Goal: Task Accomplishment & Management: Manage account settings

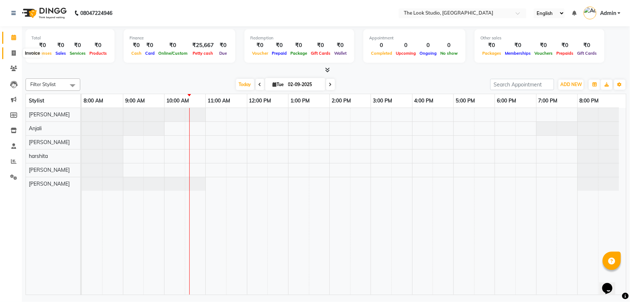
click at [12, 55] on icon at bounding box center [14, 52] width 4 height 5
select select "service"
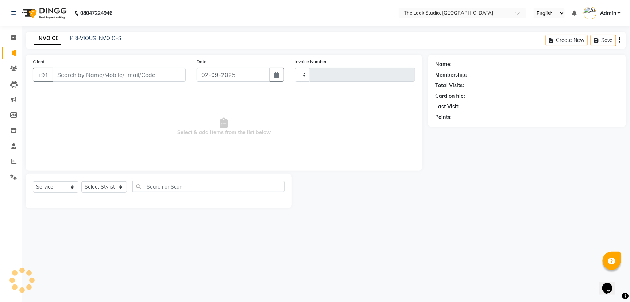
type input "0780"
select select "6149"
click at [9, 65] on span at bounding box center [13, 69] width 13 height 8
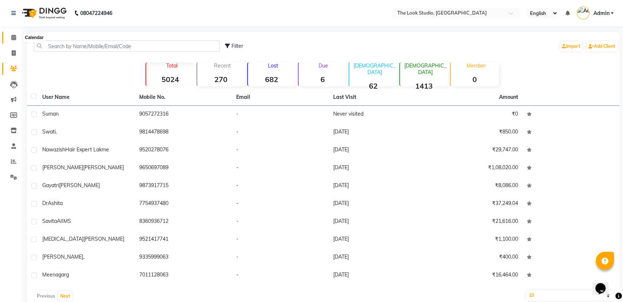
click at [15, 36] on icon at bounding box center [13, 37] width 5 height 5
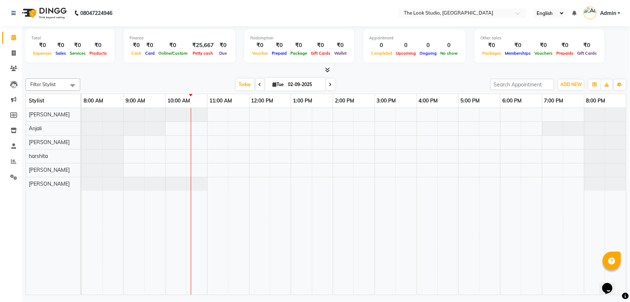
click at [238, 131] on div at bounding box center [354, 201] width 544 height 187
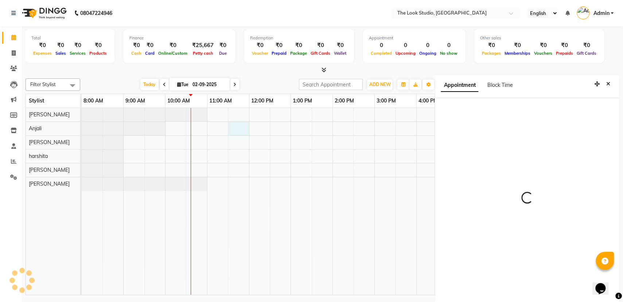
scroll to position [3, 0]
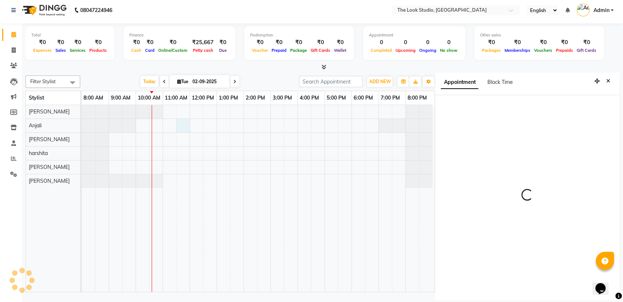
select select "690"
select select "45012"
select select "tentative"
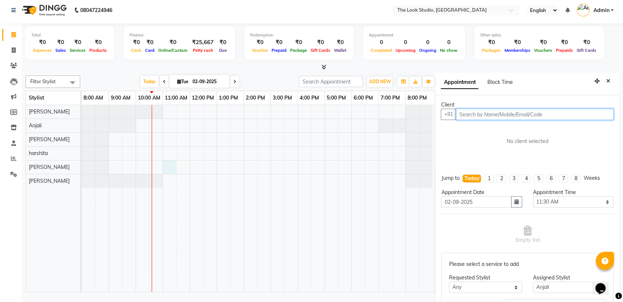
click at [175, 167] on div at bounding box center [258, 198] width 353 height 187
click at [179, 166] on div at bounding box center [258, 198] width 353 height 187
click at [476, 105] on div "Client +91 No client selected" at bounding box center [527, 131] width 185 height 73
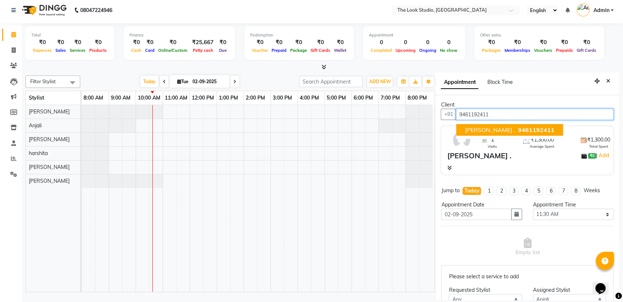
click at [517, 129] on ngb-highlight "9461192411" at bounding box center [536, 129] width 38 height 7
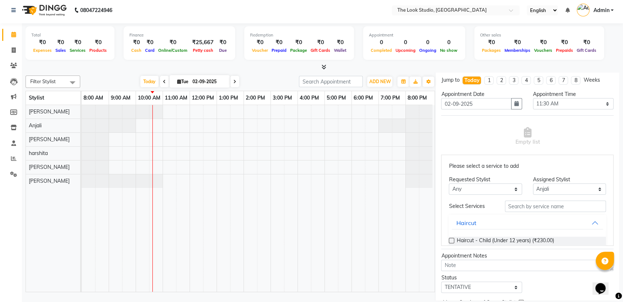
scroll to position [149, 0]
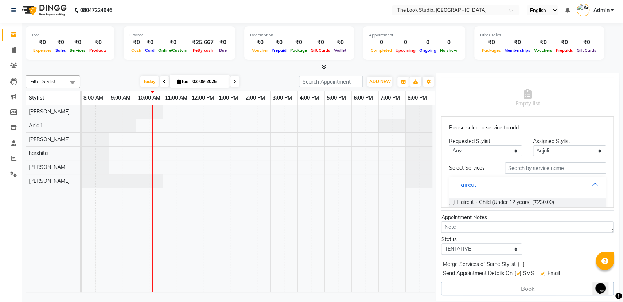
type input "9461192411"
click at [524, 167] on input "text" at bounding box center [555, 167] width 101 height 11
click at [543, 149] on select "Select [PERSON_NAME] [PERSON_NAME] [PERSON_NAME] [PERSON_NAME] [PERSON_NAME]" at bounding box center [569, 150] width 73 height 11
select select "45010"
click at [533, 156] on select "Select [PERSON_NAME] [PERSON_NAME] [PERSON_NAME] [PERSON_NAME] [PERSON_NAME]" at bounding box center [569, 150] width 73 height 11
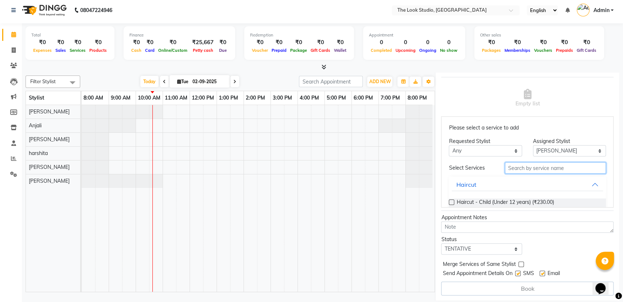
click at [527, 166] on input "text" at bounding box center [555, 167] width 101 height 11
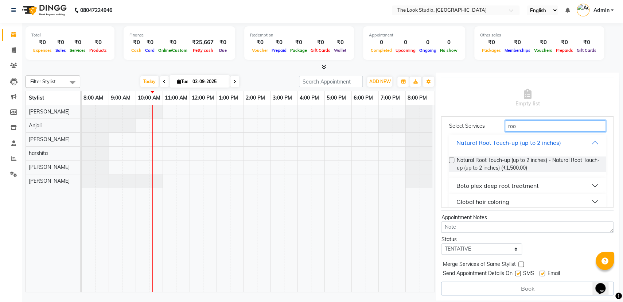
scroll to position [52, 0]
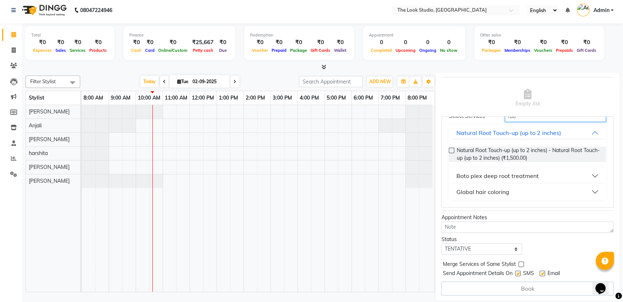
click at [527, 115] on input "roo" at bounding box center [555, 116] width 101 height 11
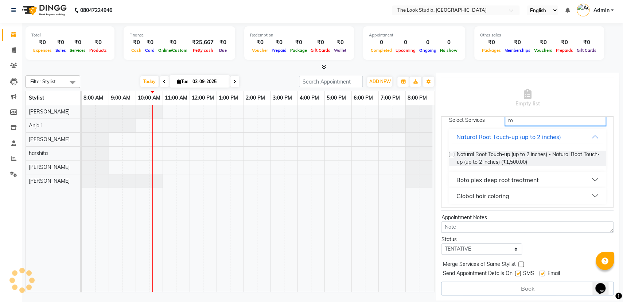
type input "r"
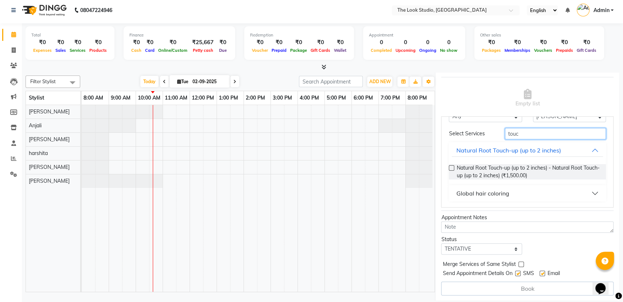
scroll to position [36, 0]
click at [524, 130] on input "touc" at bounding box center [555, 132] width 101 height 11
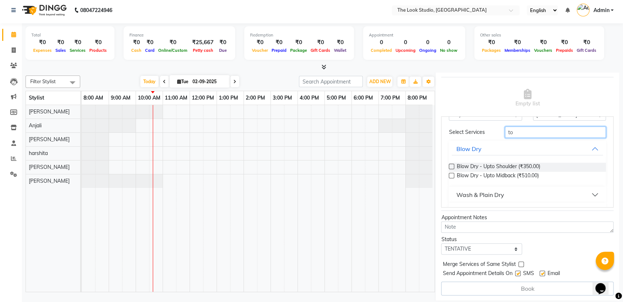
type input "t"
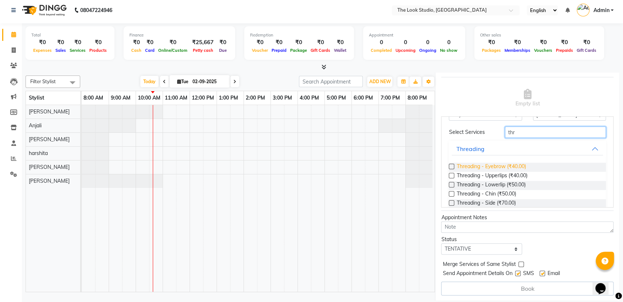
type input "thr"
click at [503, 163] on span "Threading - Eyebrow (₹40.00)" at bounding box center [491, 167] width 69 height 9
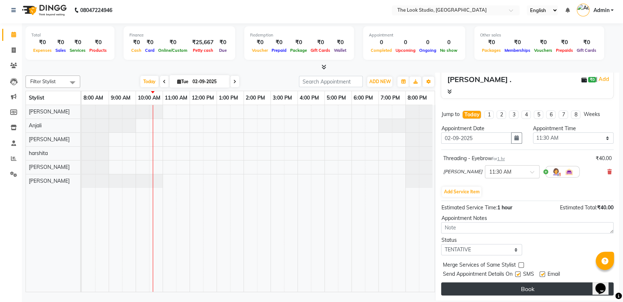
click at [521, 290] on button "Book" at bounding box center [527, 288] width 173 height 13
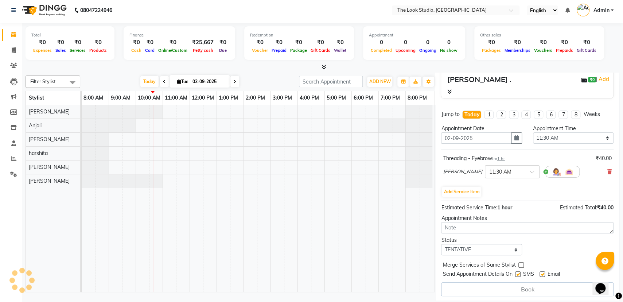
select select "45010"
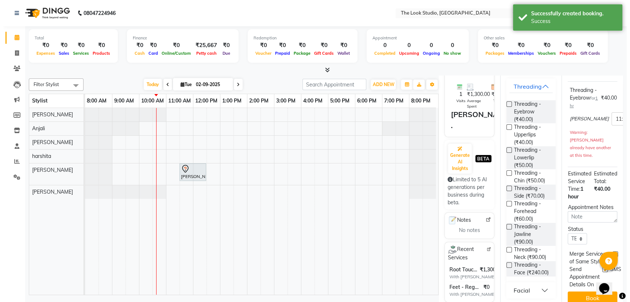
scroll to position [0, 0]
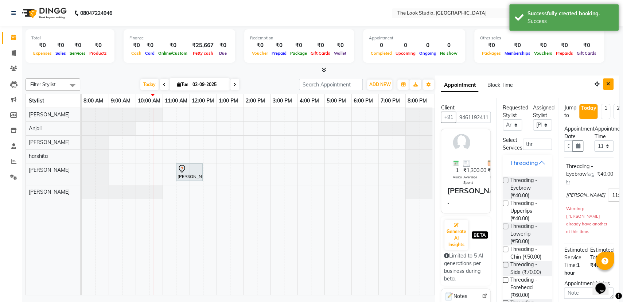
click at [607, 82] on icon "Close" at bounding box center [609, 83] width 4 height 5
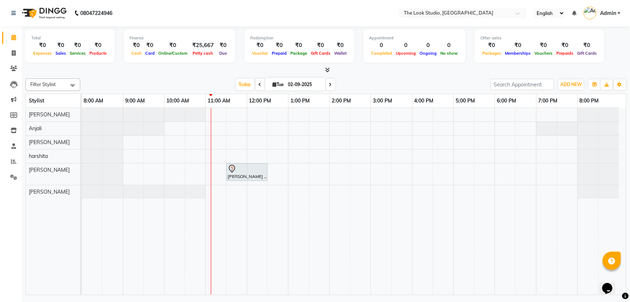
click at [264, 249] on td at bounding box center [257, 201] width 21 height 187
click at [11, 70] on icon at bounding box center [13, 68] width 7 height 5
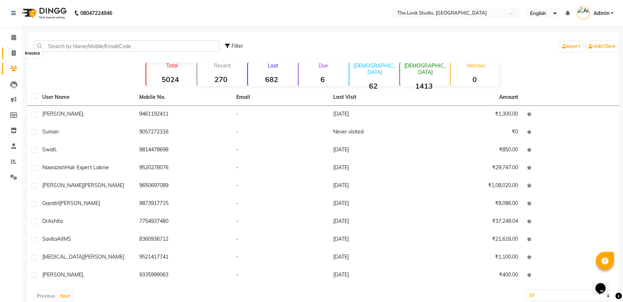
click at [11, 53] on span at bounding box center [13, 53] width 13 height 8
select select "service"
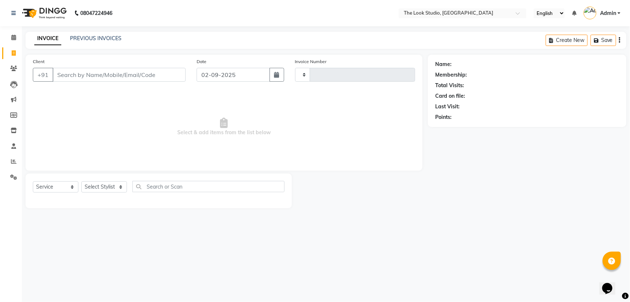
type input "0780"
select select "6149"
click at [13, 44] on li "Calendar" at bounding box center [11, 38] width 22 height 16
select select "product"
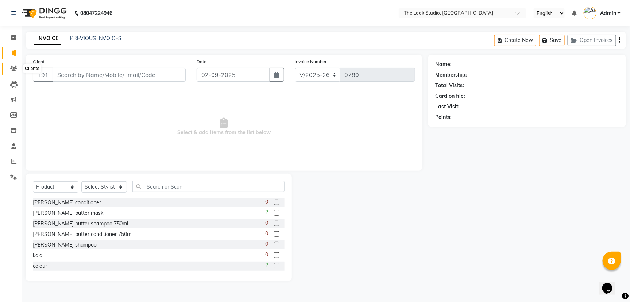
drag, startPoint x: 16, startPoint y: 70, endPoint x: 13, endPoint y: 67, distance: 3.9
click at [15, 69] on icon at bounding box center [13, 68] width 7 height 5
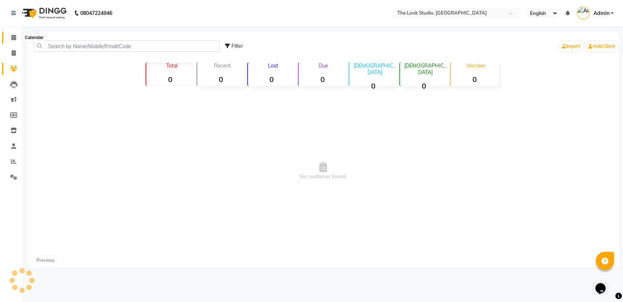
click at [17, 36] on span at bounding box center [13, 38] width 13 height 8
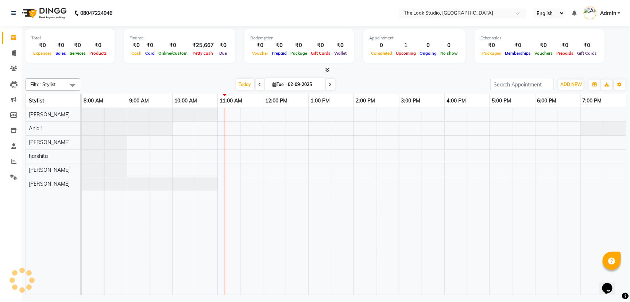
click at [14, 39] on icon at bounding box center [13, 37] width 5 height 5
click at [12, 54] on icon at bounding box center [14, 52] width 4 height 5
select select "6149"
select select "service"
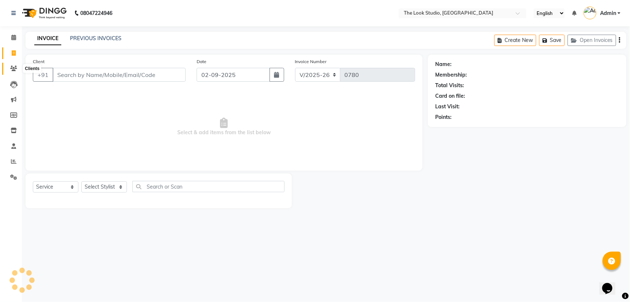
click at [15, 66] on icon at bounding box center [13, 68] width 7 height 5
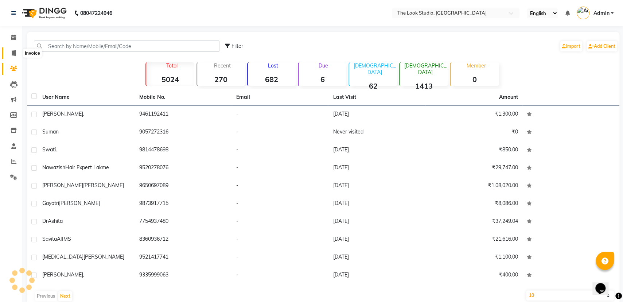
drag, startPoint x: 12, startPoint y: 53, endPoint x: 15, endPoint y: 45, distance: 8.1
click at [12, 52] on icon at bounding box center [14, 52] width 4 height 5
select select "service"
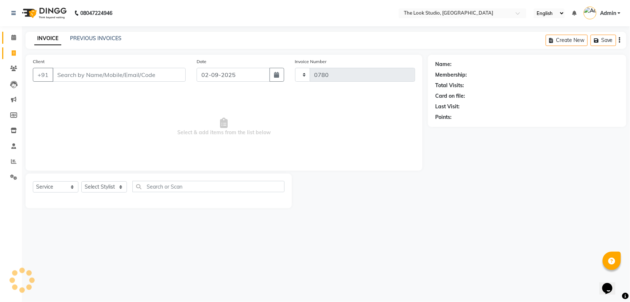
click at [17, 39] on span at bounding box center [13, 38] width 13 height 8
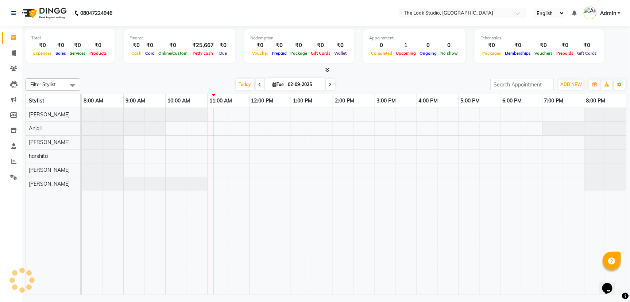
click at [14, 42] on span at bounding box center [13, 38] width 13 height 8
click at [381, 76] on div "Filter Stylist Select All [PERSON_NAME] [PERSON_NAME] [PERSON_NAME] [PERSON_NAM…" at bounding box center [326, 186] width 601 height 220
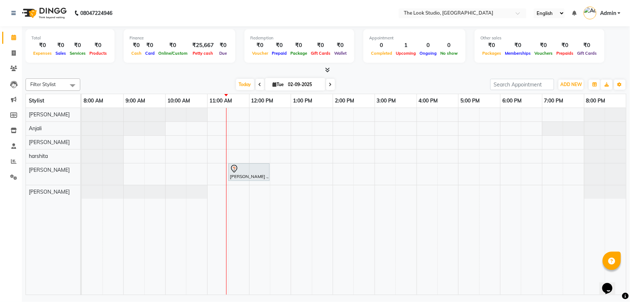
click at [303, 85] on input "02-09-2025" at bounding box center [304, 84] width 36 height 11
select select "9"
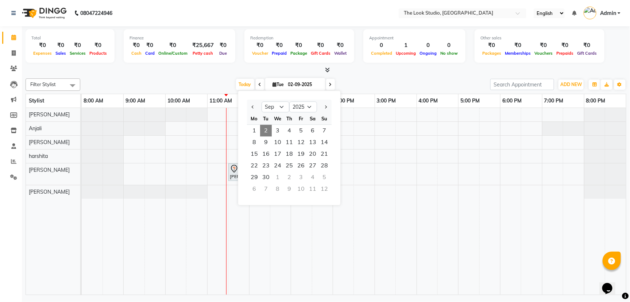
click at [279, 101] on div "Jan Feb Mar Apr May Jun [DATE] Aug Sep Oct Nov [DATE] 2016 2017 2018 2019 2020 …" at bounding box center [289, 106] width 85 height 13
click at [280, 104] on select "Jan Feb Mar Apr May Jun [DATE] Aug Sep Oct Nov Dec" at bounding box center [276, 106] width 28 height 11
click at [310, 107] on select "2015 2016 2017 2018 2019 2020 2021 2022 2023 2024 2025 2026 2027 2028 2029 2030…" at bounding box center [303, 106] width 28 height 11
select select "2024"
click at [289, 101] on select "2015 2016 2017 2018 2019 2020 2021 2022 2023 2024 2025 2026 2027 2028 2029 2030…" at bounding box center [303, 106] width 28 height 11
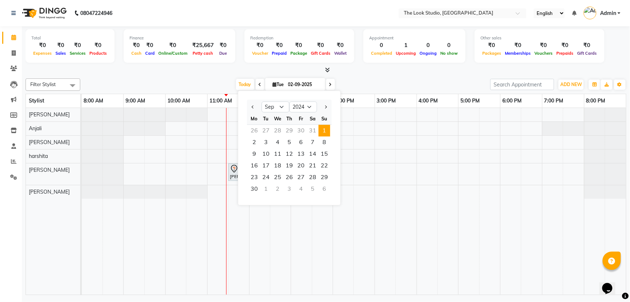
click at [325, 127] on span "1" at bounding box center [324, 131] width 12 height 12
type input "[DATE]"
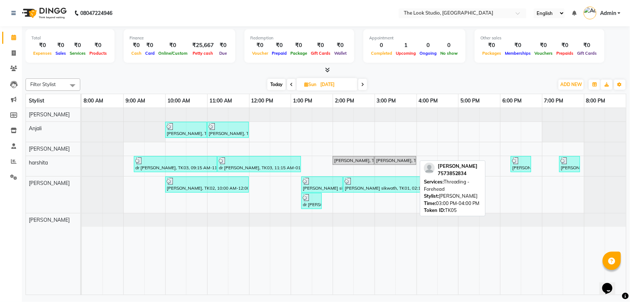
click at [375, 159] on link "[PERSON_NAME], TK05, 03:00 PM-04:00 PM, Threading - Forehead" at bounding box center [396, 160] width 42 height 9
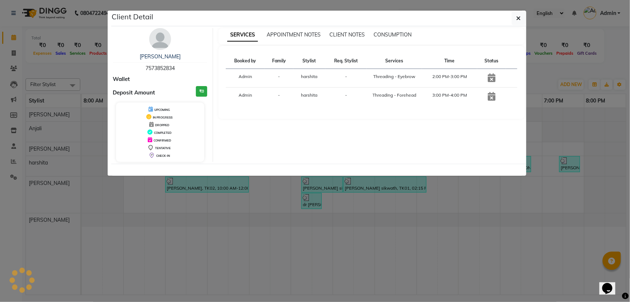
drag, startPoint x: 405, startPoint y: 257, endPoint x: 392, endPoint y: 231, distance: 29.2
click at [403, 253] on ngb-modal-window "Client Detail [PERSON_NAME] 7573852834 Wallet Deposit Amount ₹0 UPCOMING IN PRO…" at bounding box center [315, 151] width 630 height 302
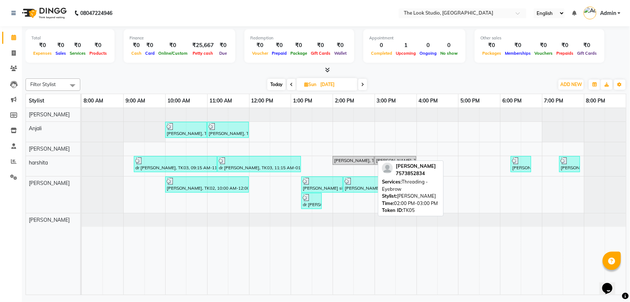
click at [354, 160] on div "[PERSON_NAME], TK05, 02:00 PM-03:00 PM, Threading - Eyebrow" at bounding box center [353, 160] width 40 height 7
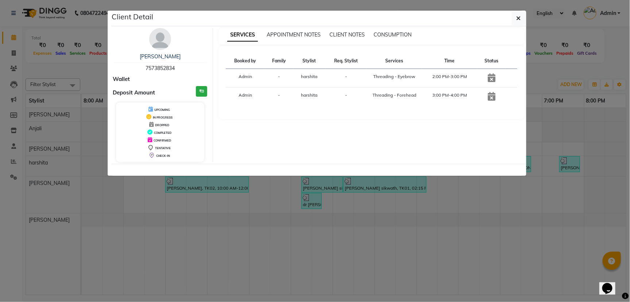
drag, startPoint x: 283, startPoint y: 234, endPoint x: 303, endPoint y: 190, distance: 48.0
click at [283, 233] on ngb-modal-window "Client Detail [PERSON_NAME] 7573852834 Wallet Deposit Amount ₹0 UPCOMING IN PRO…" at bounding box center [315, 151] width 630 height 302
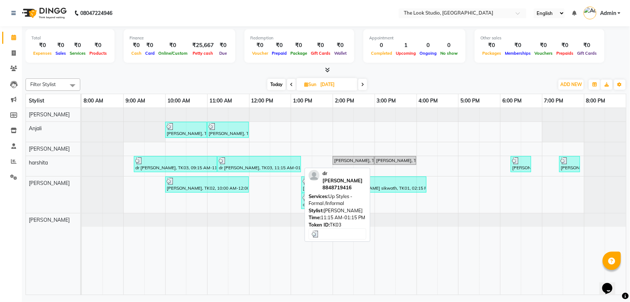
click at [245, 166] on div "dr [PERSON_NAME], TK03, 11:15 AM-01:15 PM, Up Styles - Formal /Informal" at bounding box center [259, 164] width 82 height 14
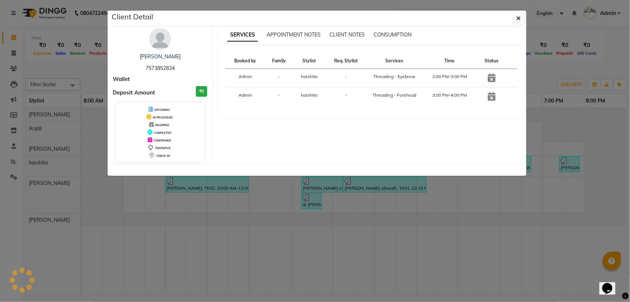
select select "3"
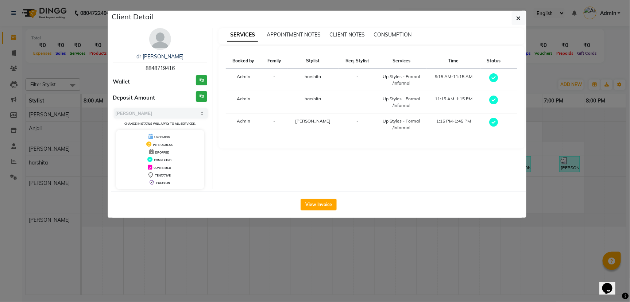
click at [256, 228] on ngb-modal-window "Client Detail dr [PERSON_NAME] 8848719416 Wallet ₹0 Deposit Amount ₹0 Select MA…" at bounding box center [315, 151] width 630 height 302
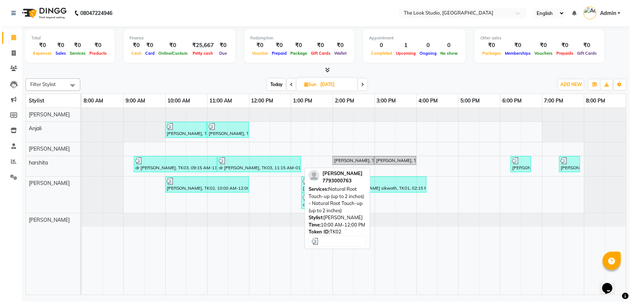
click at [193, 187] on div "[PERSON_NAME], TK02, 10:00 AM-12:00 PM, Natural Root Touch-up (up to 2 inches) …" at bounding box center [207, 185] width 82 height 14
select select "3"
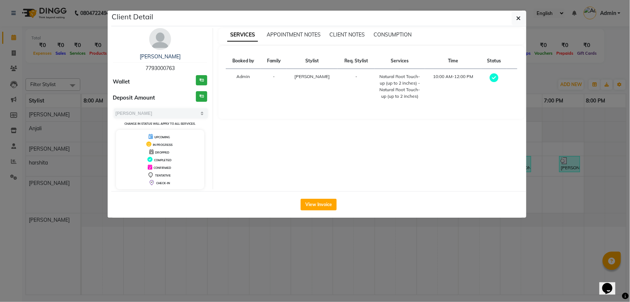
click at [575, 163] on ngb-modal-window "Client Detail [PERSON_NAME] 7793000763 Wallet ₹0 Deposit Amount ₹0 Select MARK …" at bounding box center [315, 151] width 630 height 302
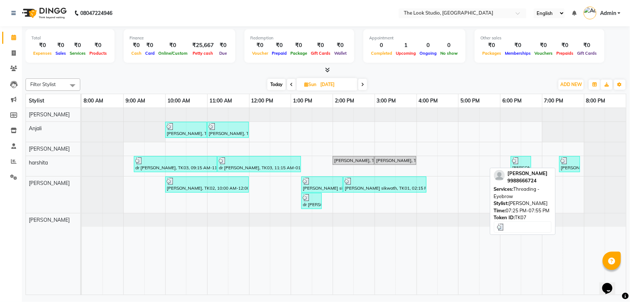
click at [572, 166] on div "[PERSON_NAME], TK07, 07:25 PM-07:55 PM, Threading - Eyebrow" at bounding box center [569, 164] width 19 height 14
select select "3"
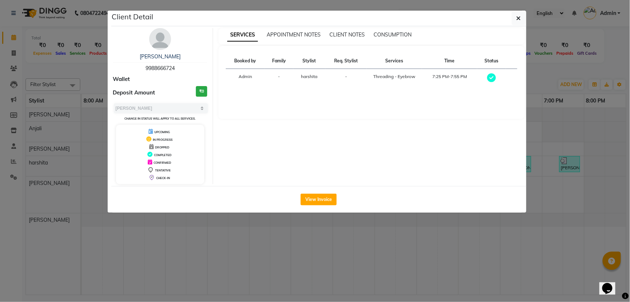
drag, startPoint x: 540, startPoint y: 66, endPoint x: 538, endPoint y: 70, distance: 4.1
click at [540, 66] on ngb-modal-window "Client Detail [PERSON_NAME] 9988666724 Wallet Deposit Amount ₹0 Select MARK DON…" at bounding box center [315, 151] width 630 height 302
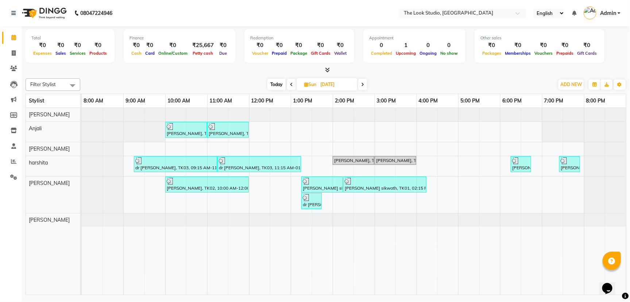
click at [364, 81] on span at bounding box center [362, 84] width 9 height 11
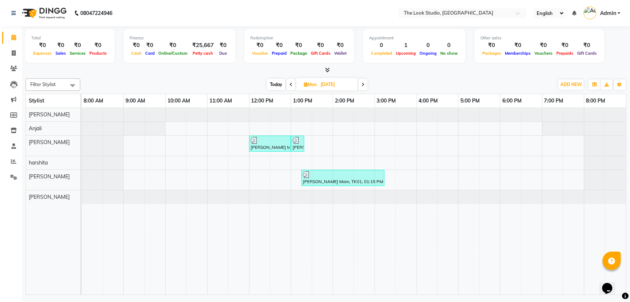
click at [361, 84] on icon at bounding box center [362, 84] width 3 height 4
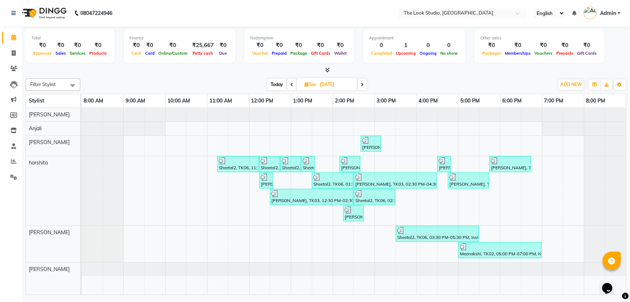
click at [360, 85] on span at bounding box center [362, 84] width 9 height 11
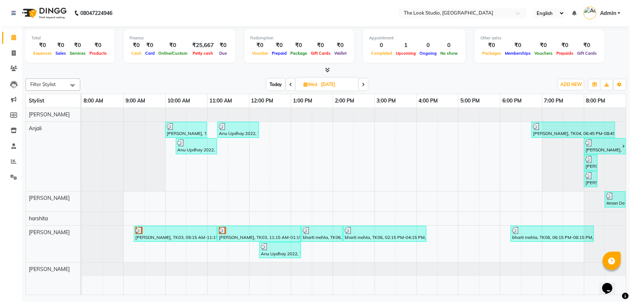
click at [365, 83] on icon at bounding box center [363, 84] width 3 height 4
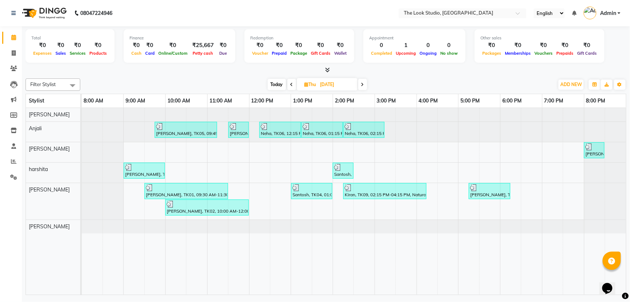
click at [361, 85] on icon at bounding box center [362, 84] width 3 height 4
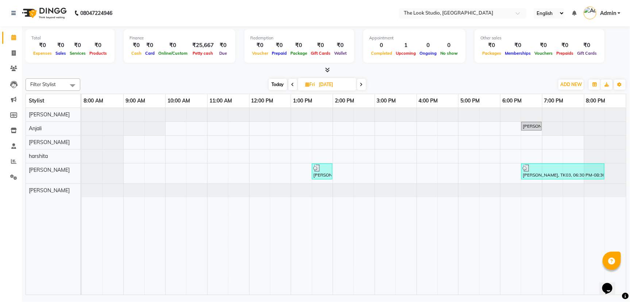
click at [363, 85] on span at bounding box center [361, 84] width 9 height 11
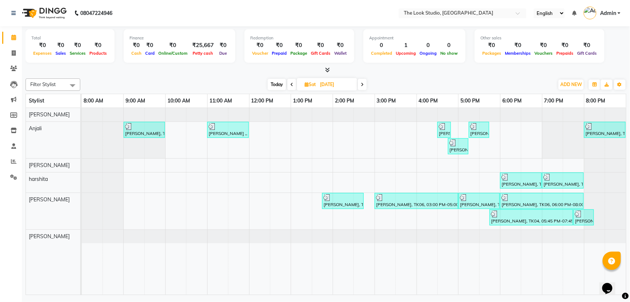
click at [361, 86] on icon at bounding box center [362, 84] width 3 height 4
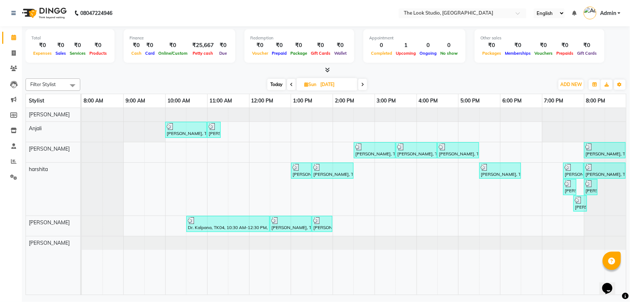
click at [366, 85] on span at bounding box center [362, 84] width 9 height 11
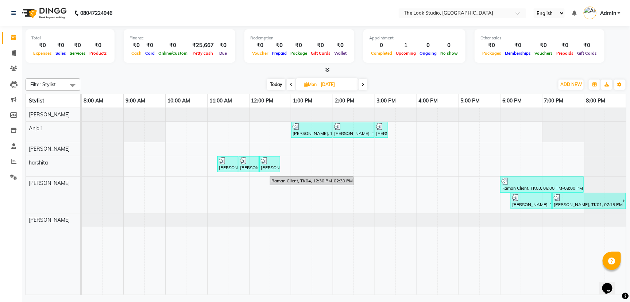
click at [367, 84] on span at bounding box center [363, 84] width 9 height 11
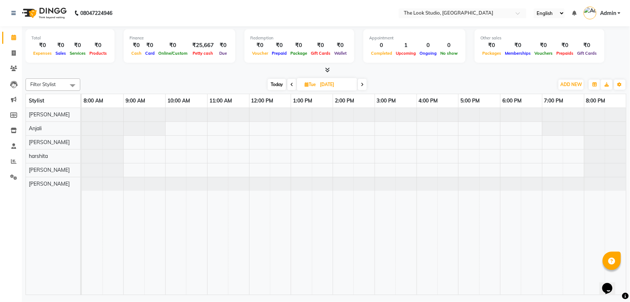
click at [360, 85] on span at bounding box center [362, 84] width 9 height 11
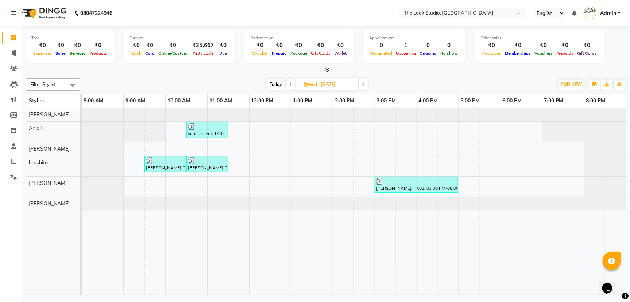
click at [290, 82] on span at bounding box center [290, 84] width 9 height 11
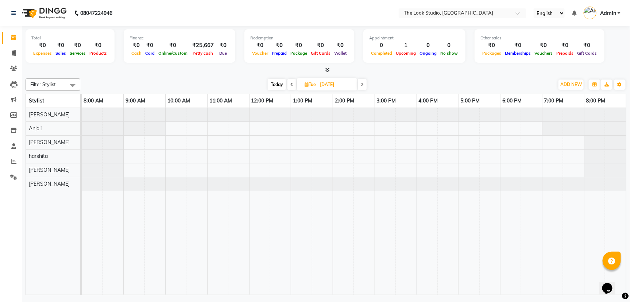
click at [361, 83] on icon at bounding box center [362, 84] width 3 height 4
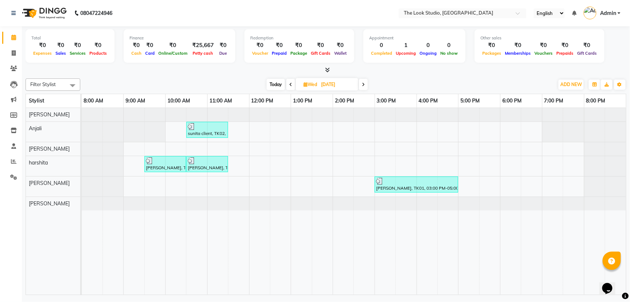
click at [364, 88] on span at bounding box center [363, 84] width 9 height 11
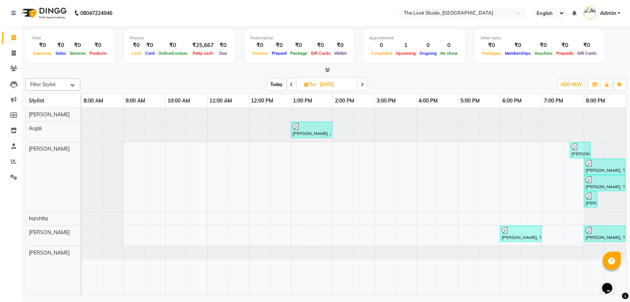
click at [364, 86] on icon at bounding box center [362, 84] width 3 height 4
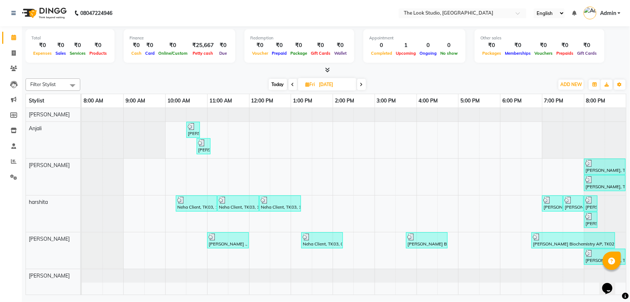
click at [363, 84] on icon at bounding box center [361, 84] width 3 height 4
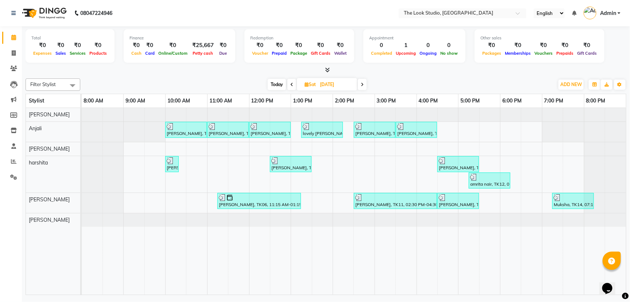
click at [361, 86] on span at bounding box center [362, 84] width 9 height 11
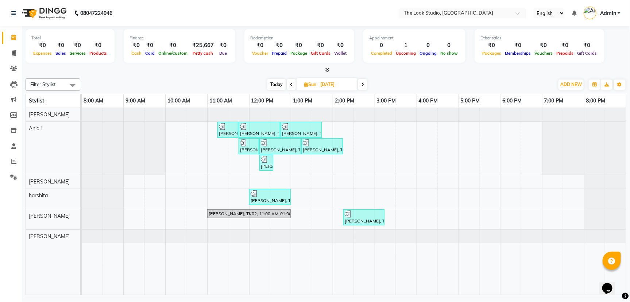
click at [366, 84] on span at bounding box center [362, 84] width 9 height 11
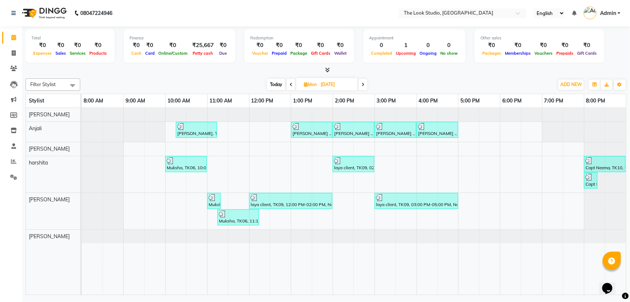
click at [364, 88] on span at bounding box center [363, 84] width 9 height 11
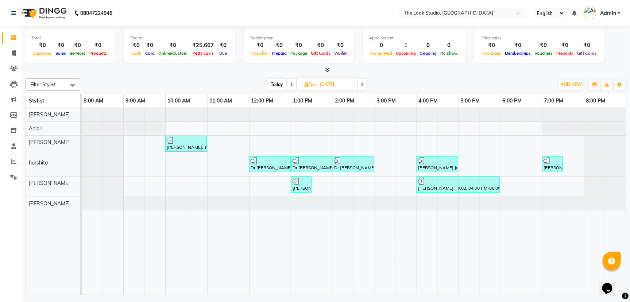
click at [363, 83] on icon at bounding box center [362, 84] width 3 height 4
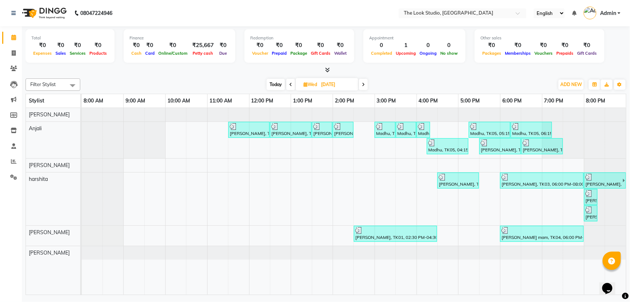
click at [365, 85] on span at bounding box center [363, 84] width 9 height 11
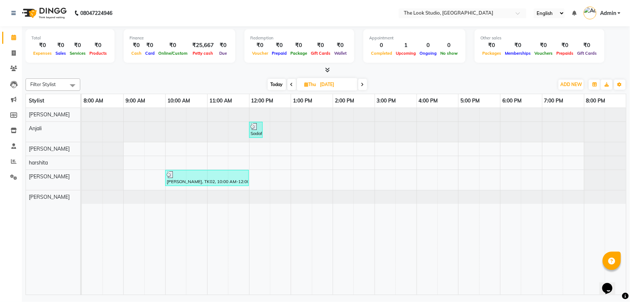
click at [363, 82] on span at bounding box center [362, 84] width 9 height 11
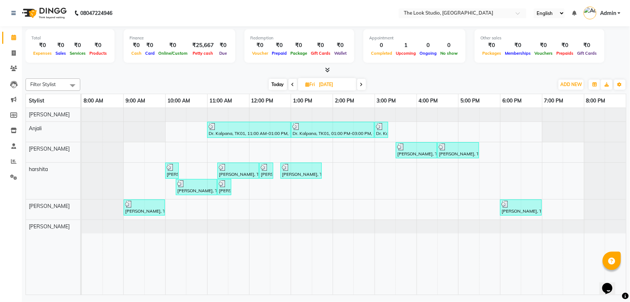
click at [364, 84] on span at bounding box center [361, 84] width 9 height 11
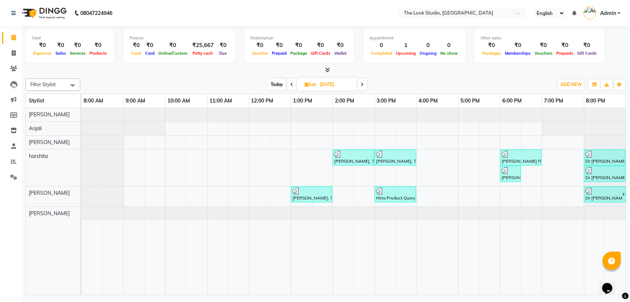
click at [360, 84] on span at bounding box center [362, 84] width 9 height 11
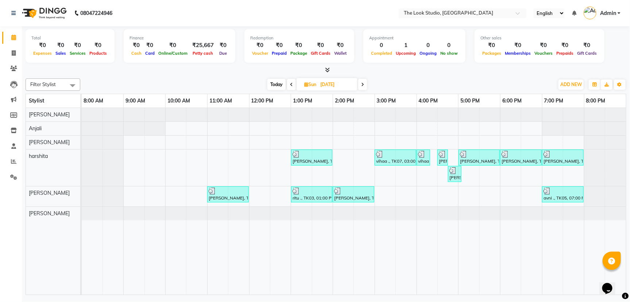
click at [364, 86] on span at bounding box center [362, 84] width 9 height 11
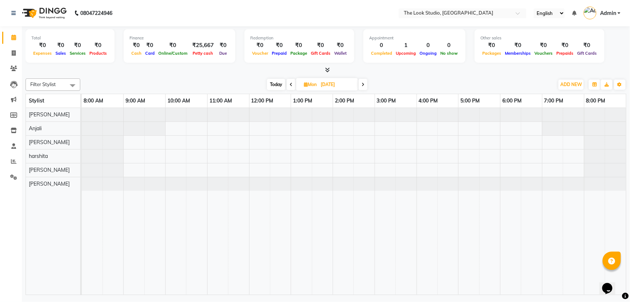
click at [363, 83] on icon at bounding box center [362, 84] width 3 height 4
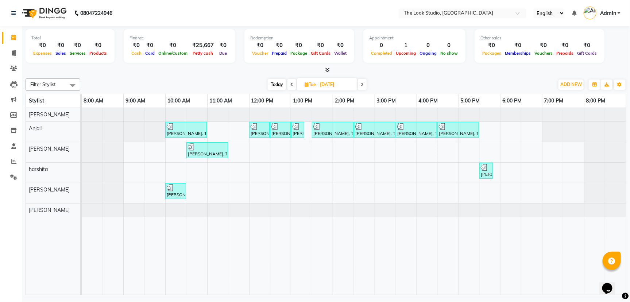
click at [361, 83] on span at bounding box center [362, 84] width 9 height 11
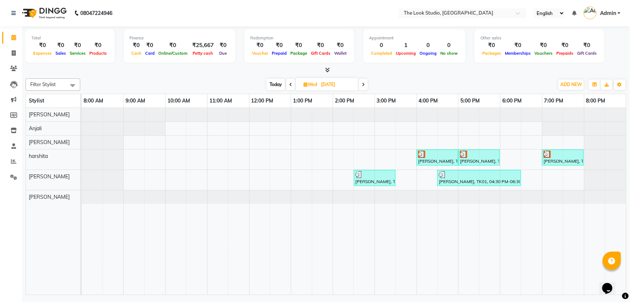
click at [362, 86] on icon at bounding box center [363, 84] width 3 height 4
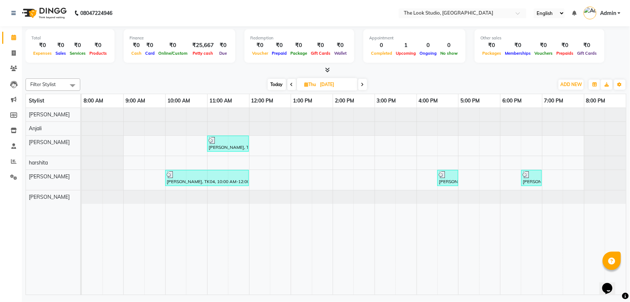
click at [362, 85] on icon at bounding box center [362, 84] width 3 height 4
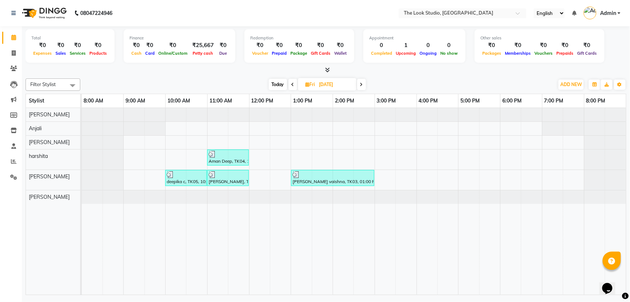
click at [360, 85] on icon at bounding box center [361, 84] width 3 height 4
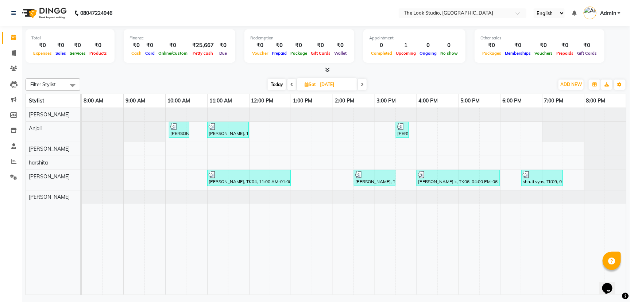
click at [362, 82] on icon at bounding box center [362, 84] width 3 height 4
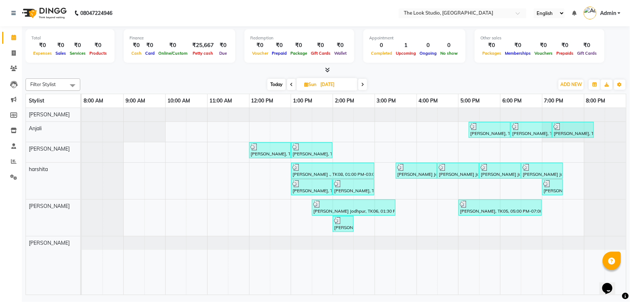
click at [362, 82] on icon at bounding box center [362, 84] width 3 height 4
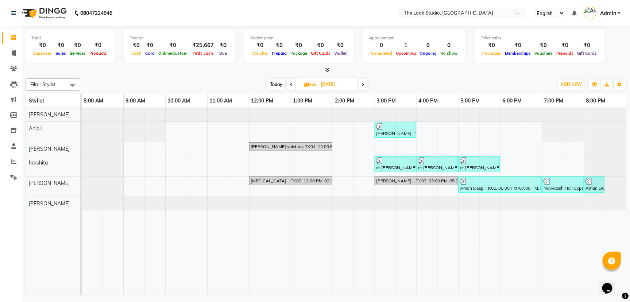
click at [362, 82] on icon at bounding box center [362, 84] width 3 height 4
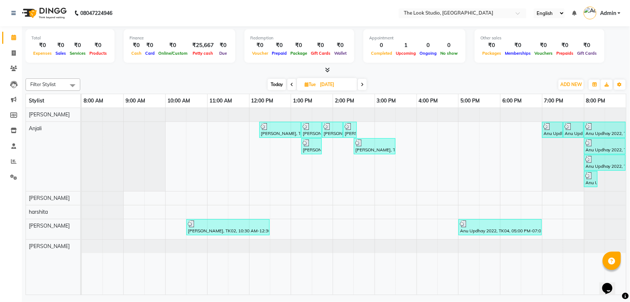
click at [294, 83] on span at bounding box center [291, 84] width 9 height 11
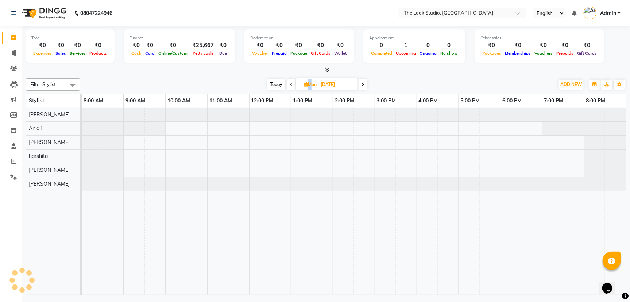
click at [294, 83] on span at bounding box center [291, 84] width 9 height 11
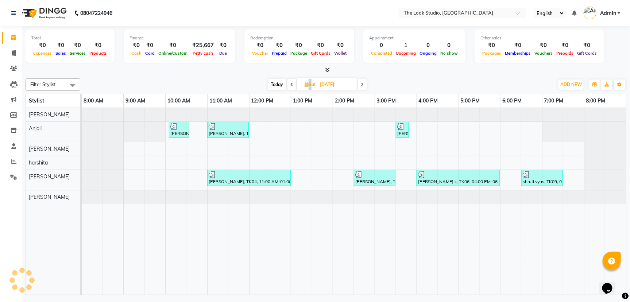
click at [294, 83] on span at bounding box center [291, 84] width 9 height 11
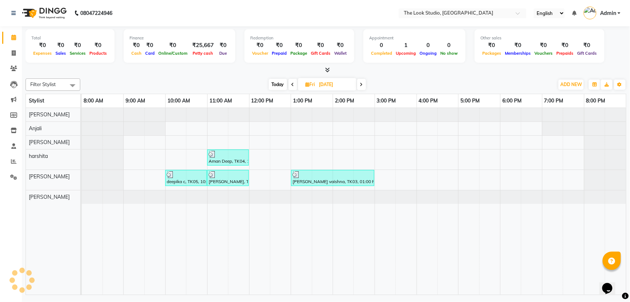
click at [294, 83] on span at bounding box center [293, 84] width 9 height 11
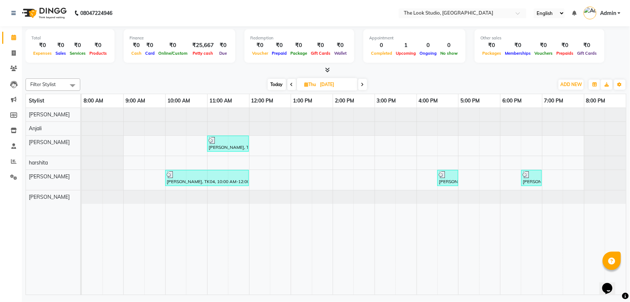
click at [294, 83] on span at bounding box center [291, 84] width 9 height 11
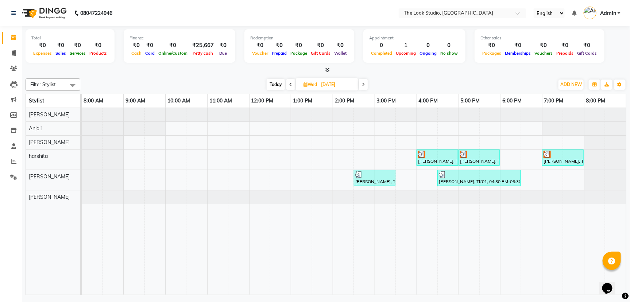
click at [365, 84] on span at bounding box center [363, 84] width 9 height 11
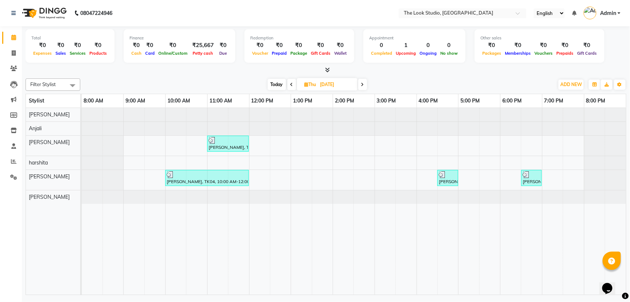
click at [364, 81] on span at bounding box center [362, 84] width 9 height 11
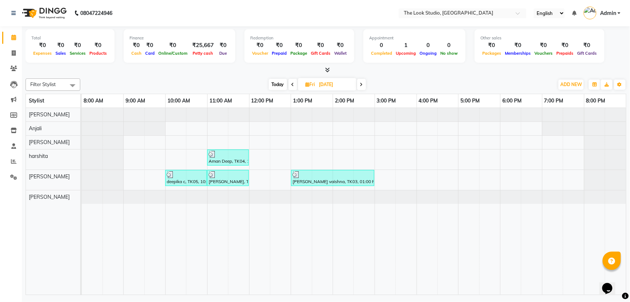
click at [361, 82] on icon at bounding box center [361, 84] width 3 height 4
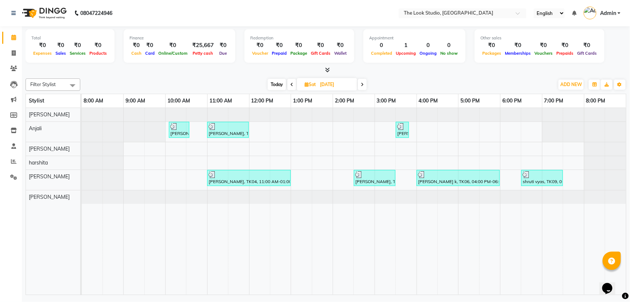
click at [361, 84] on icon at bounding box center [362, 84] width 3 height 4
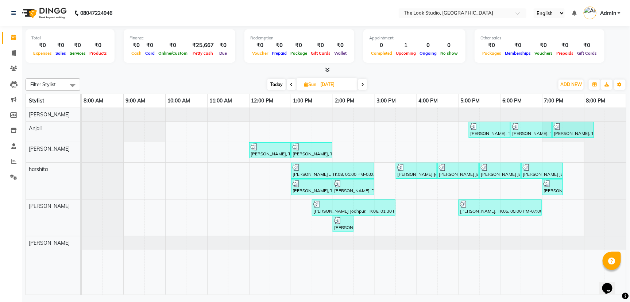
click at [364, 84] on span at bounding box center [362, 84] width 9 height 11
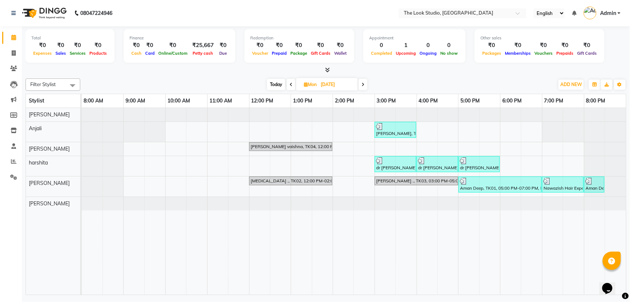
click at [363, 84] on icon at bounding box center [362, 84] width 3 height 4
type input "[DATE]"
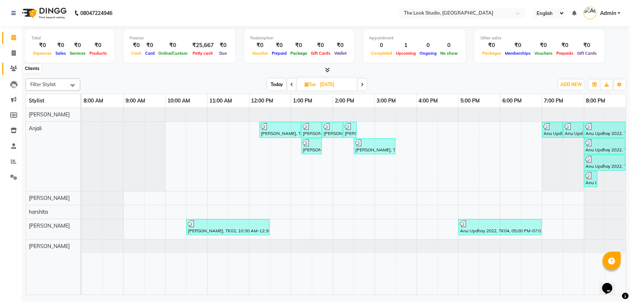
click at [11, 65] on span at bounding box center [13, 69] width 13 height 8
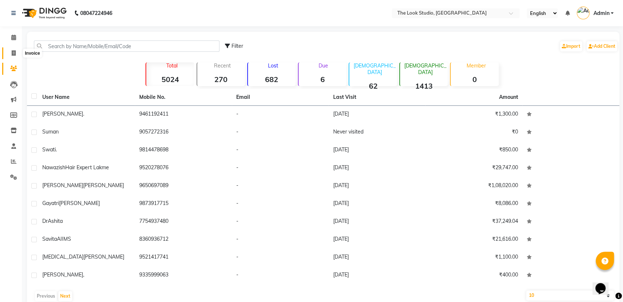
click at [12, 55] on icon at bounding box center [14, 52] width 4 height 5
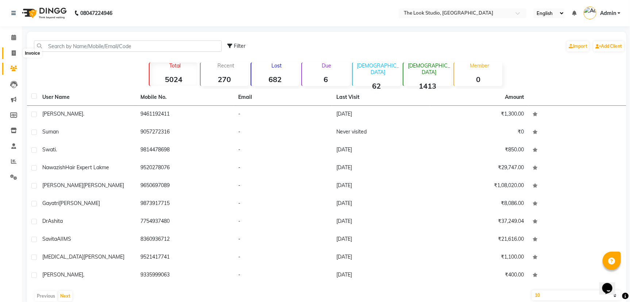
select select "service"
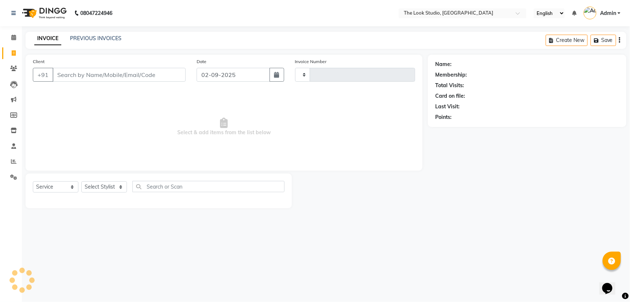
type input "0780"
select select "6149"
select select "product"
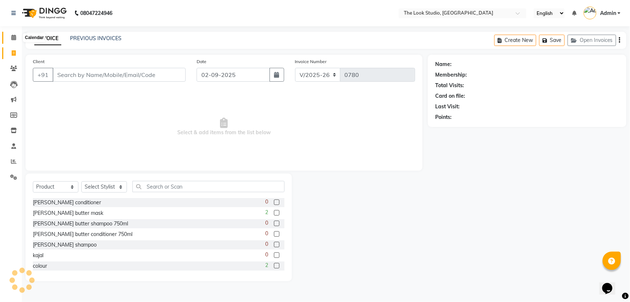
click at [11, 40] on span at bounding box center [13, 38] width 13 height 8
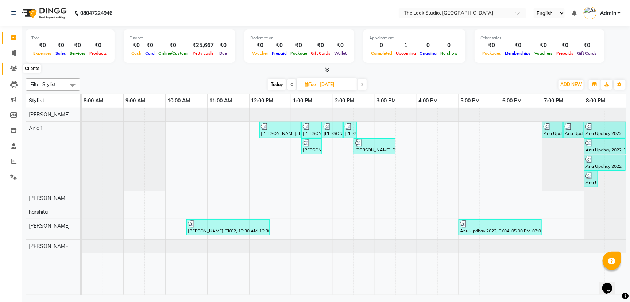
click at [16, 72] on span at bounding box center [13, 69] width 13 height 8
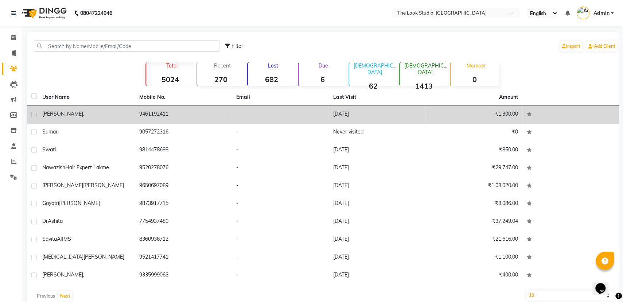
click at [505, 111] on td "₹1,300.00" at bounding box center [474, 115] width 97 height 18
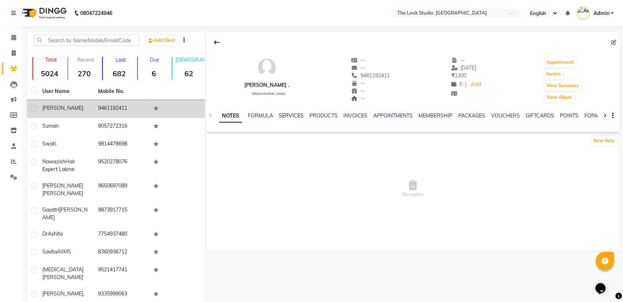
click at [297, 112] on link "SERVICES" at bounding box center [291, 115] width 25 height 7
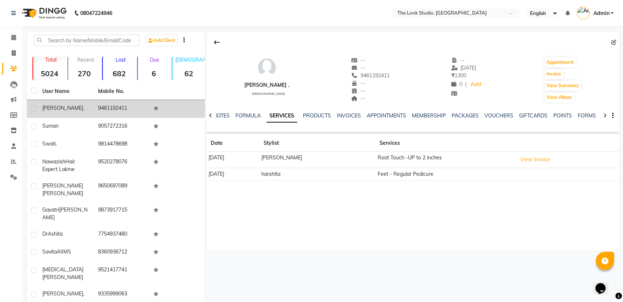
click at [272, 113] on link "SERVICES" at bounding box center [282, 115] width 31 height 13
click at [547, 155] on button "View Invoice" at bounding box center [535, 159] width 36 height 11
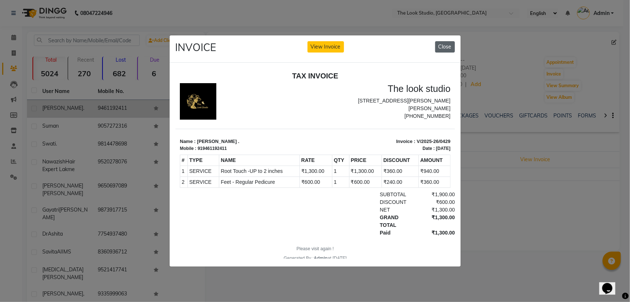
click at [440, 41] on button "Close" at bounding box center [445, 46] width 20 height 11
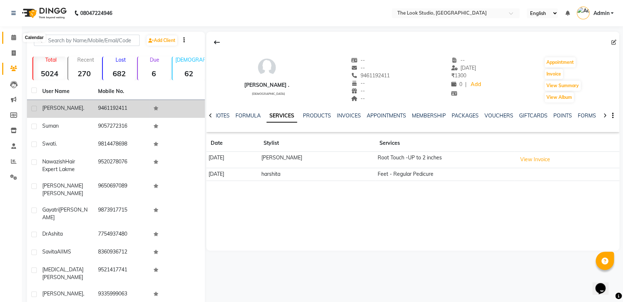
click at [11, 35] on icon at bounding box center [13, 37] width 5 height 5
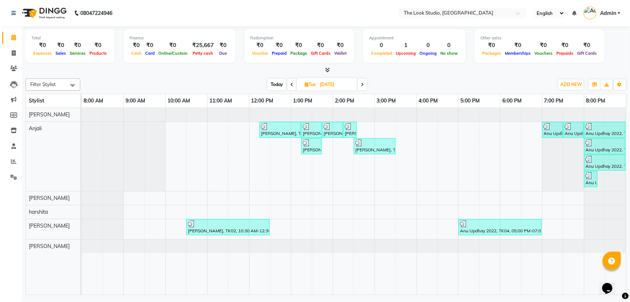
click at [290, 85] on icon at bounding box center [291, 84] width 3 height 4
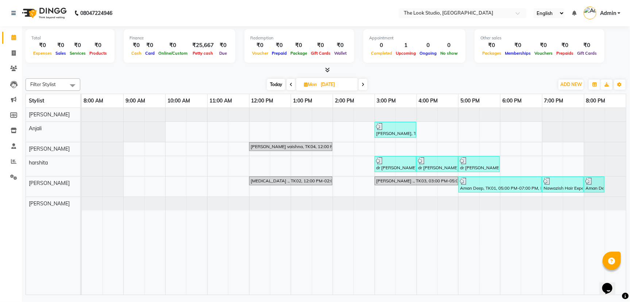
click at [359, 86] on span at bounding box center [363, 84] width 9 height 11
type input "[DATE]"
